Goal: Task Accomplishment & Management: Use online tool/utility

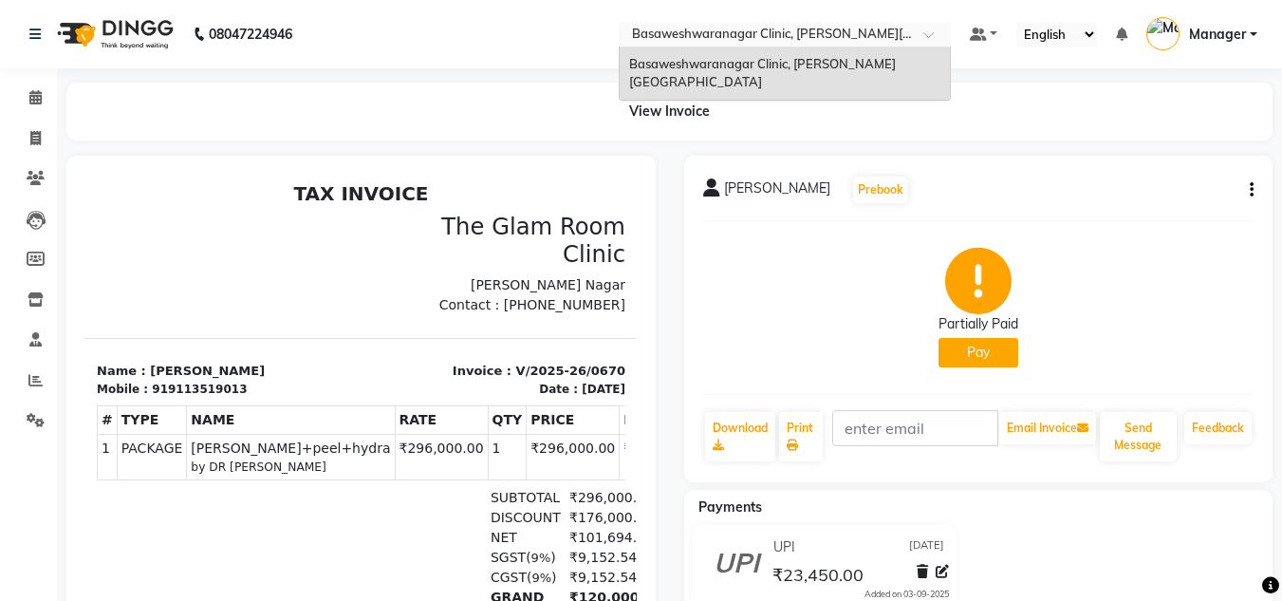
click at [787, 28] on input "text" at bounding box center [765, 36] width 275 height 19
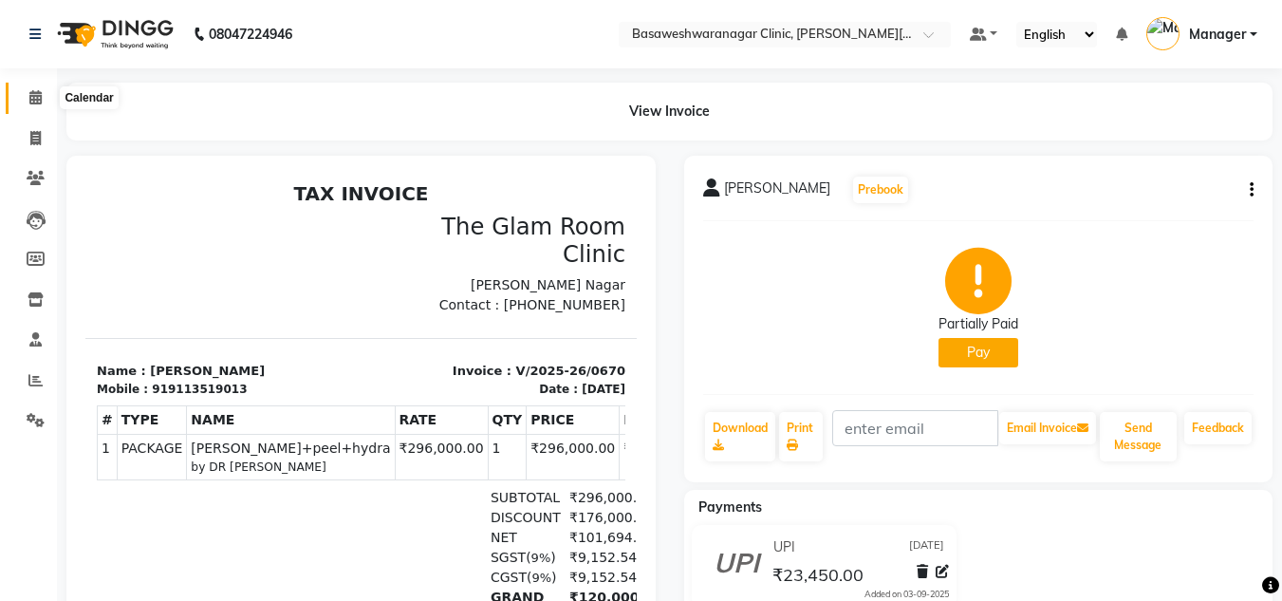
click at [29, 89] on span at bounding box center [35, 98] width 33 height 22
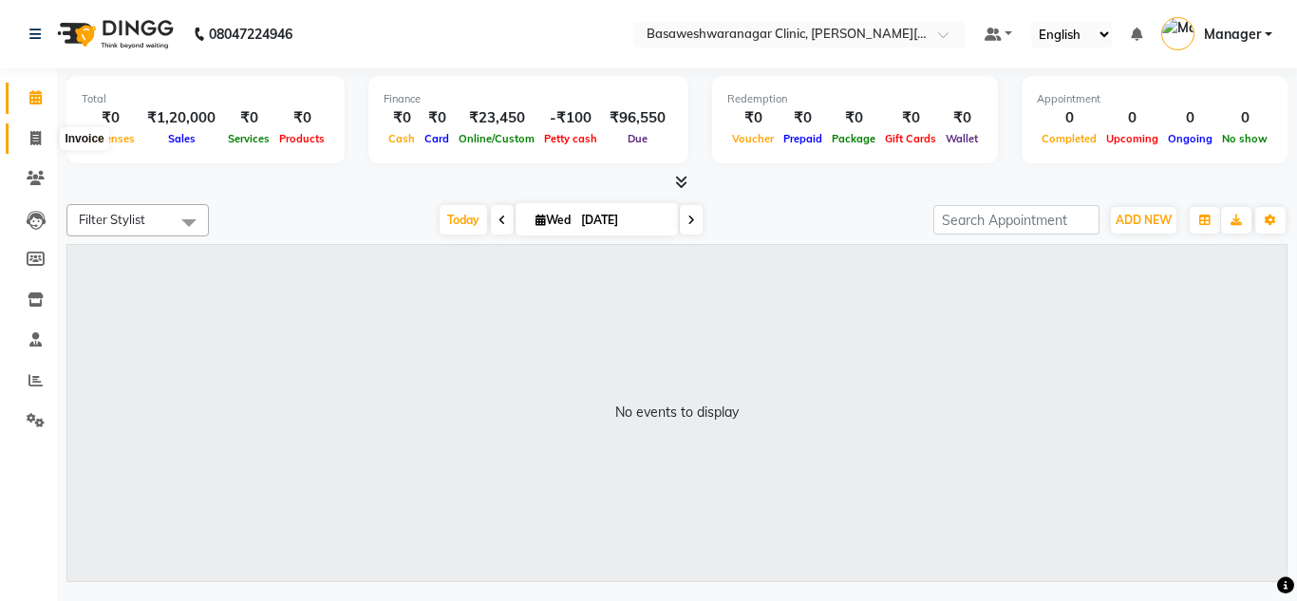
click at [44, 134] on span at bounding box center [35, 139] width 33 height 22
select select "service"
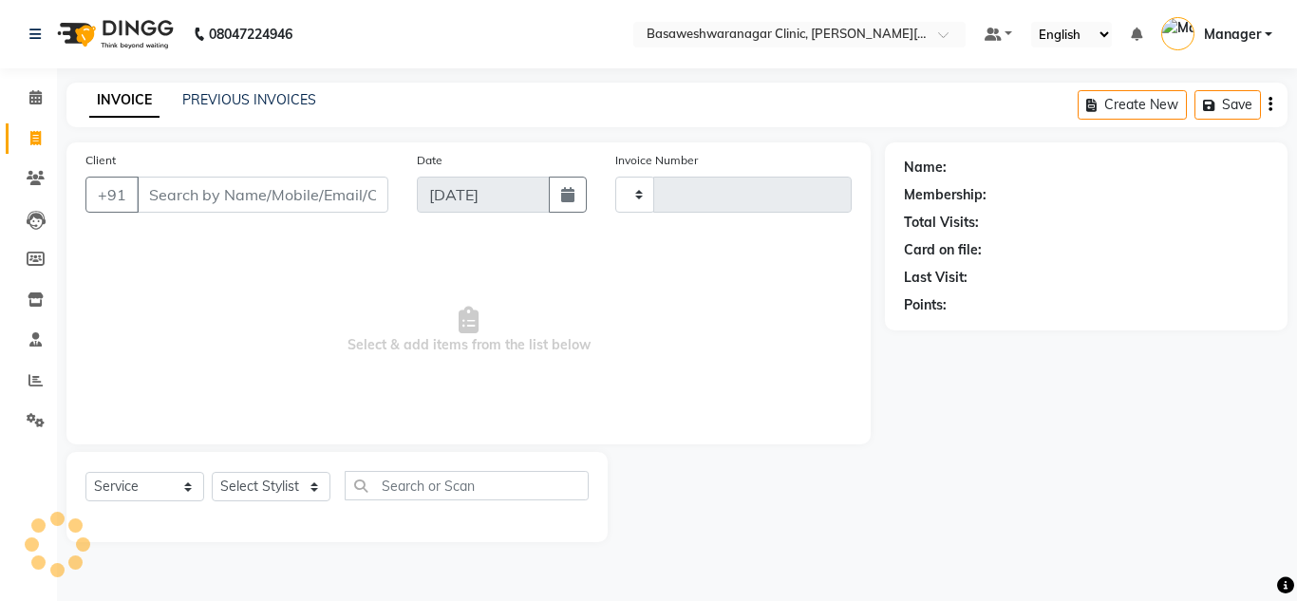
type input "0671"
select select "7441"
click at [216, 99] on link "PREVIOUS INVOICES" at bounding box center [249, 99] width 134 height 17
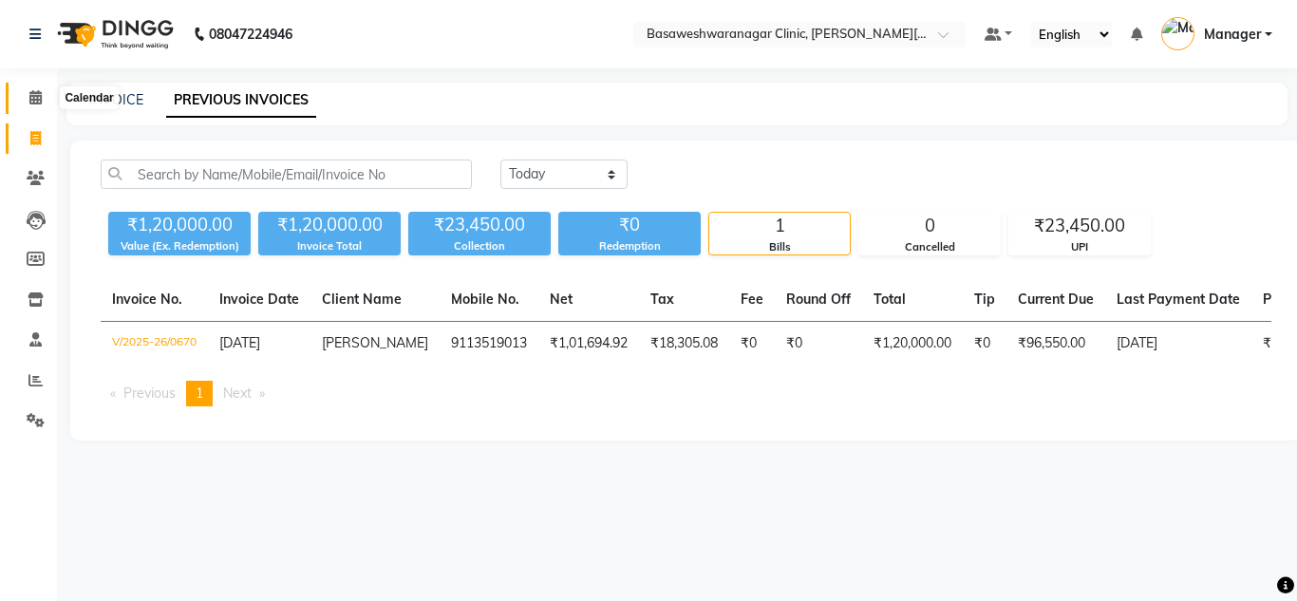
click at [31, 88] on span at bounding box center [35, 98] width 33 height 22
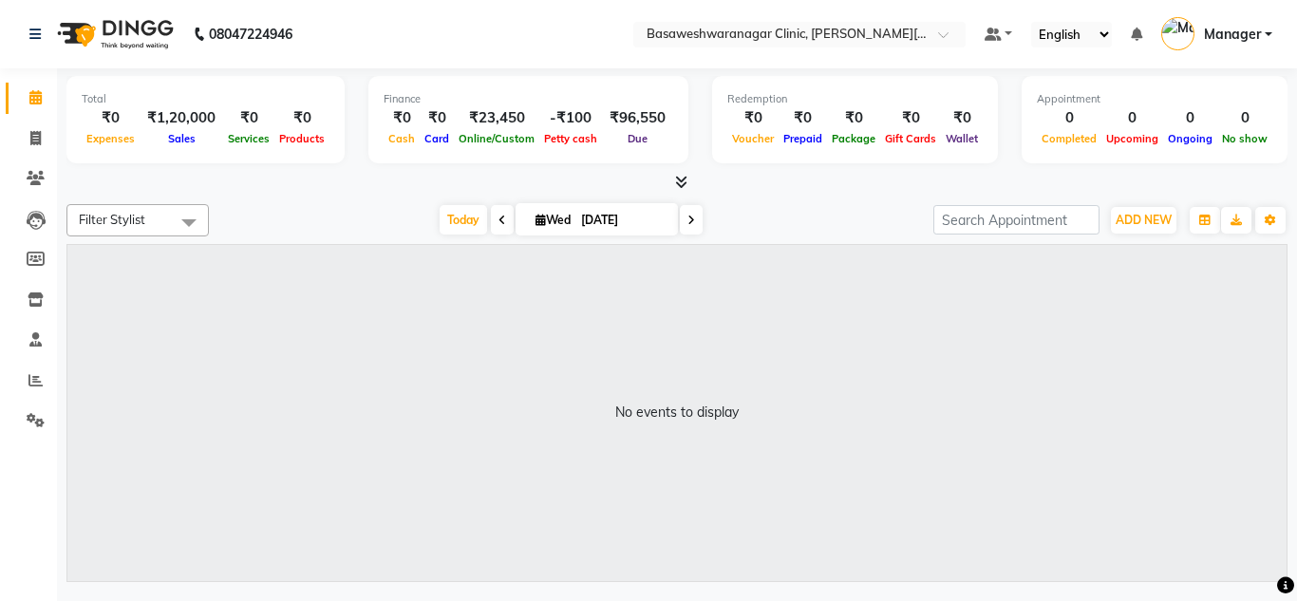
click at [672, 188] on span at bounding box center [677, 183] width 20 height 20
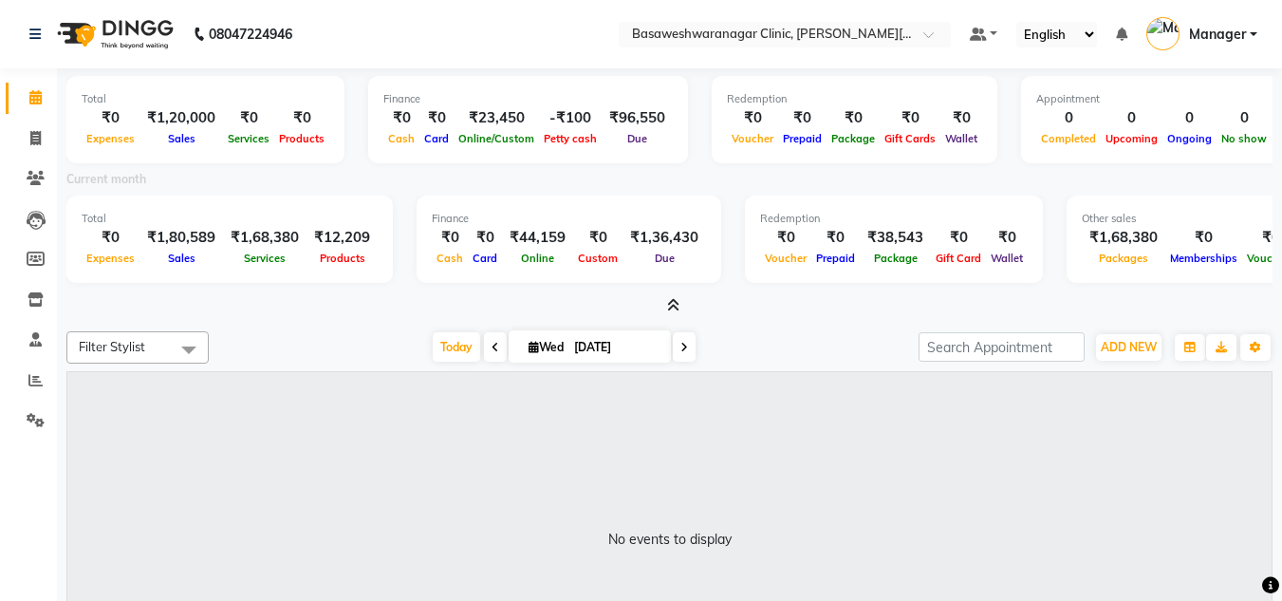
click at [502, 228] on div "₹44,159" at bounding box center [537, 238] width 71 height 22
click at [518, 234] on div "₹44,159" at bounding box center [537, 238] width 71 height 22
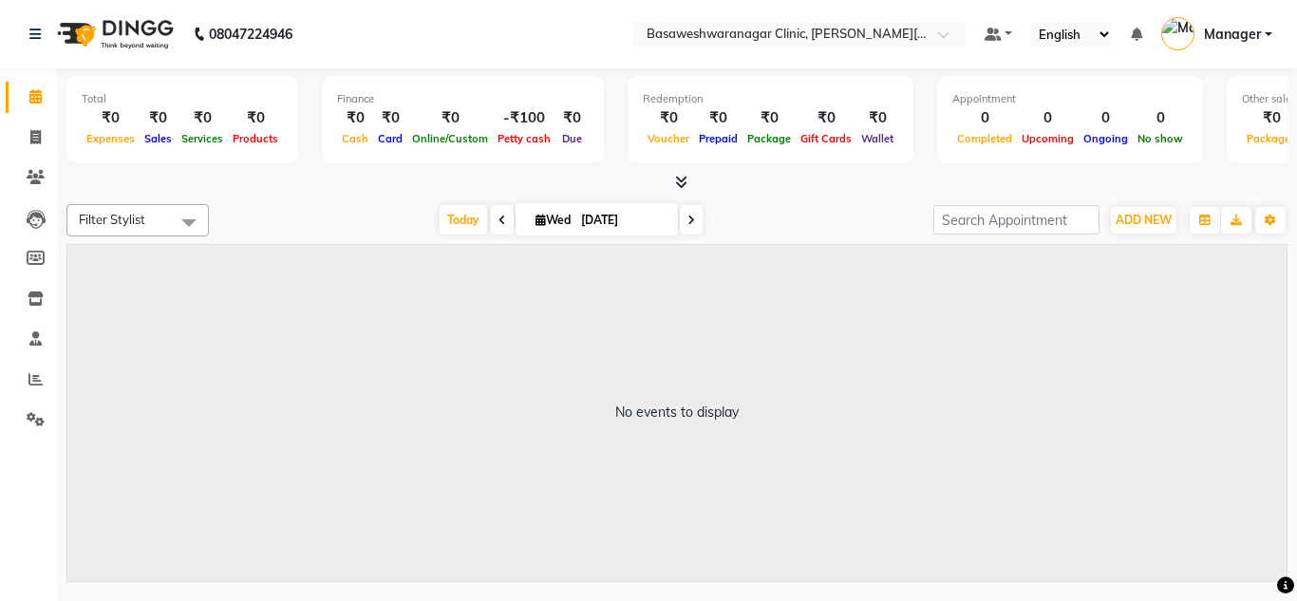
click at [789, 19] on nav "08047224946 Select Location × Basaweshwaranagar Clinic, Basveshwar Nagar Defaul…" at bounding box center [648, 34] width 1297 height 68
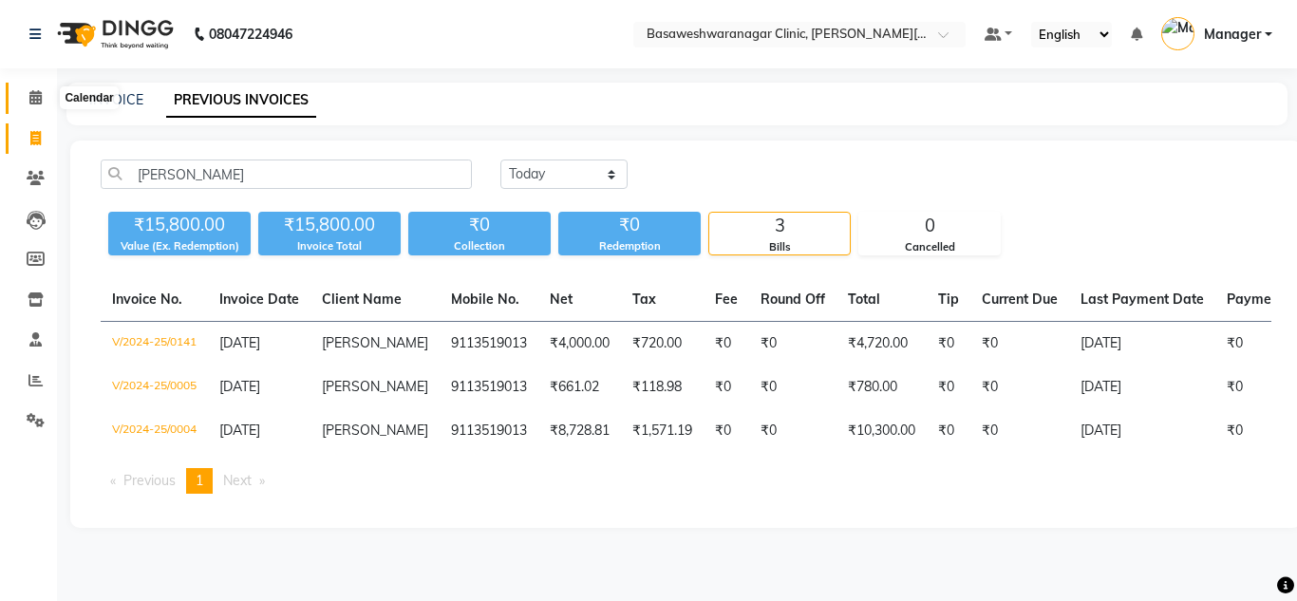
click at [40, 91] on icon at bounding box center [35, 97] width 12 height 14
